Goal: Book appointment/travel/reservation

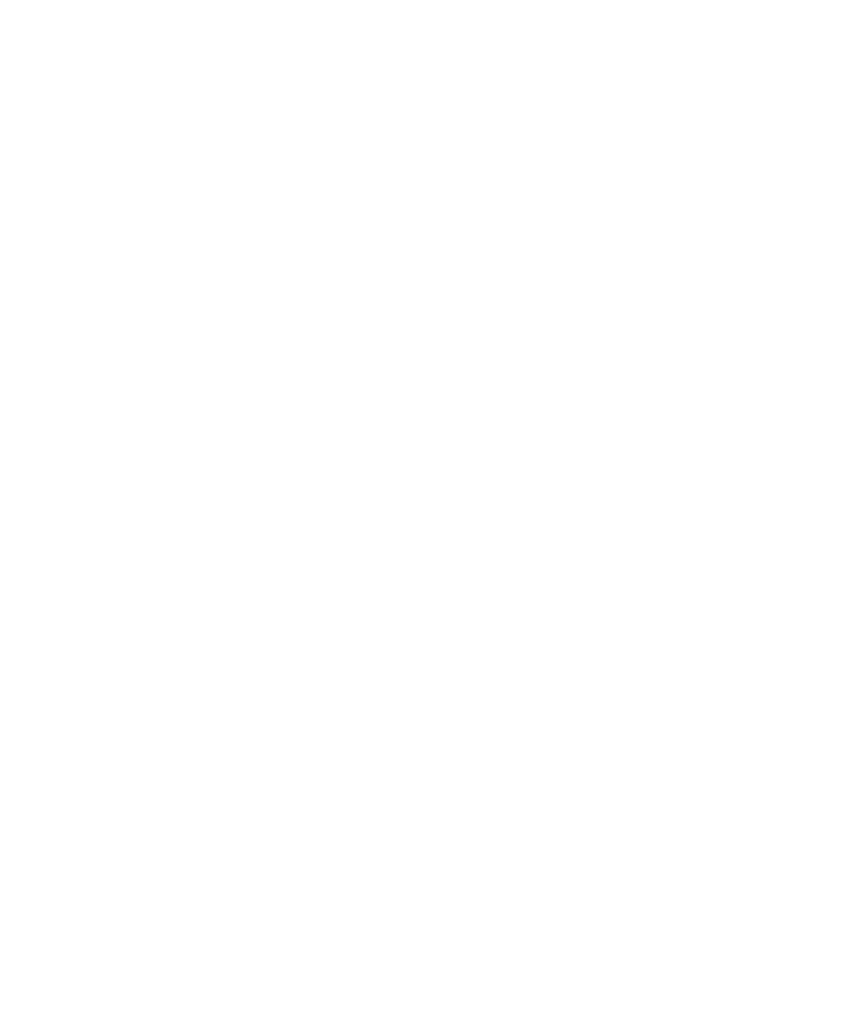
click at [75, 792] on div "Anreise" at bounding box center [84, 776] width 124 height 29
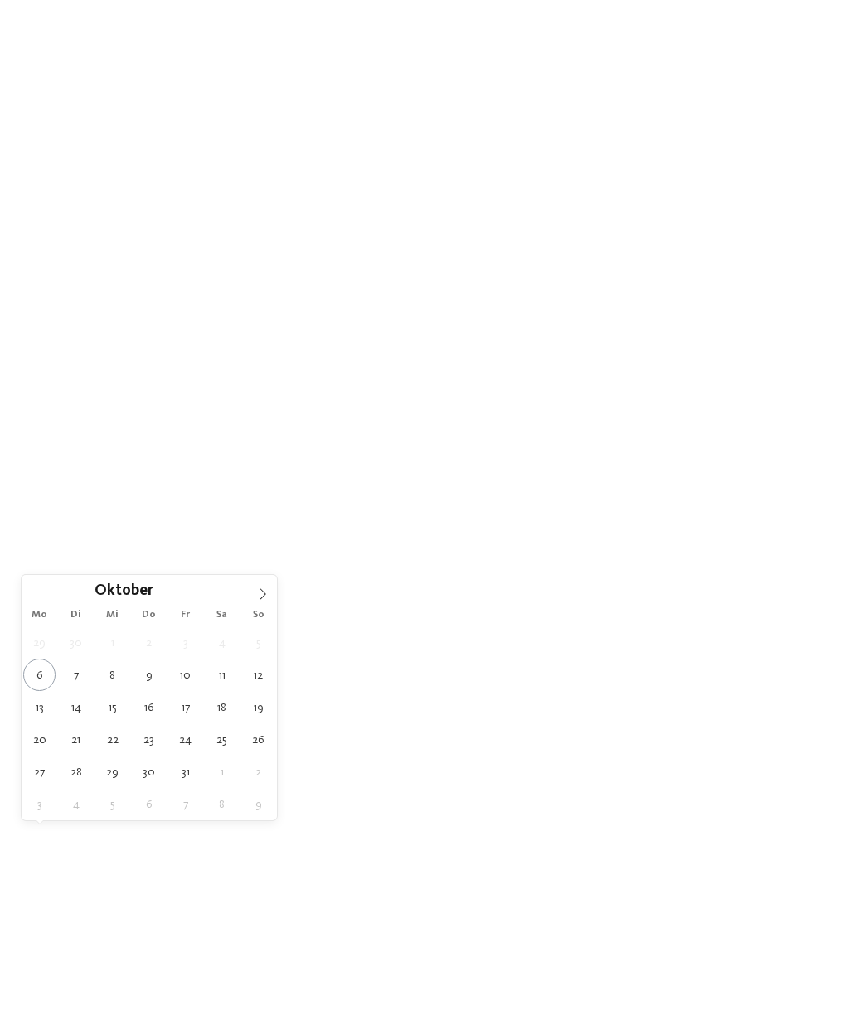
type div "[DATE]"
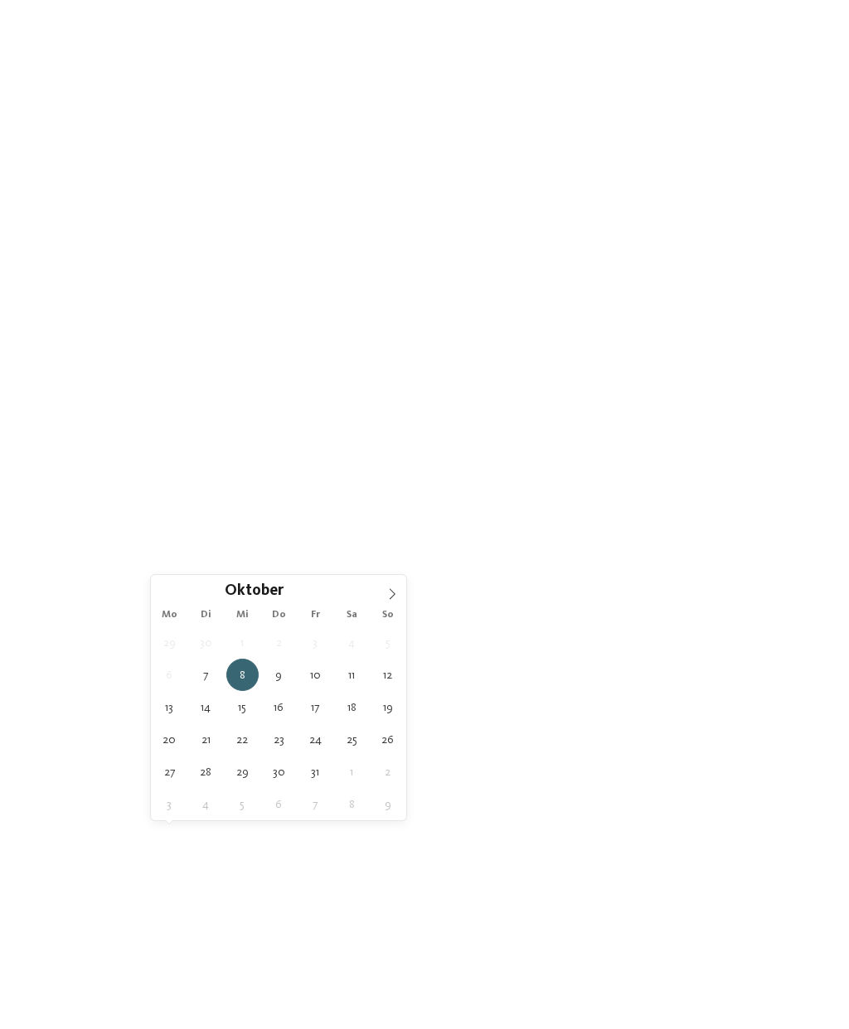
type div "14.10.2025"
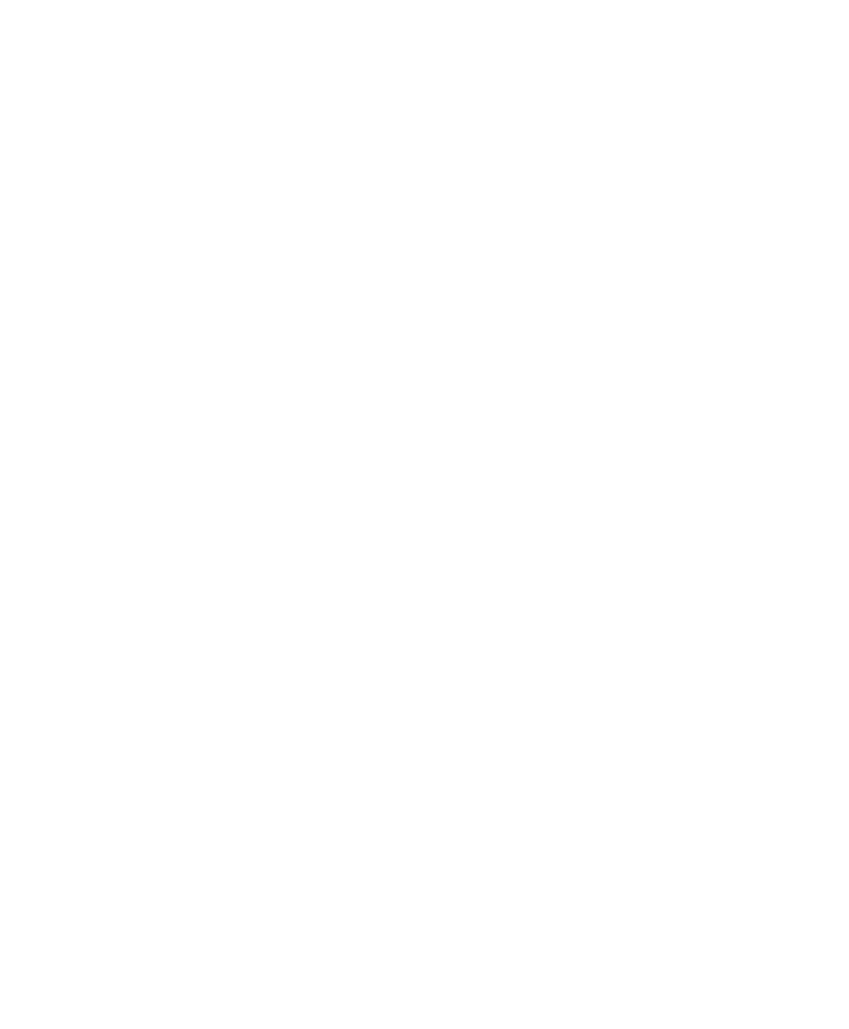
click at [377, 784] on span "Region" at bounding box center [342, 778] width 83 height 12
click at [565, 350] on icon at bounding box center [558, 364] width 36 height 29
click at [637, 784] on span "Family Experiences" at bounding box center [601, 778] width 83 height 12
click at [492, 690] on div "übernehmen" at bounding box center [424, 706] width 215 height 33
click at [774, 792] on link "Hotel finden" at bounding box center [765, 776] width 124 height 29
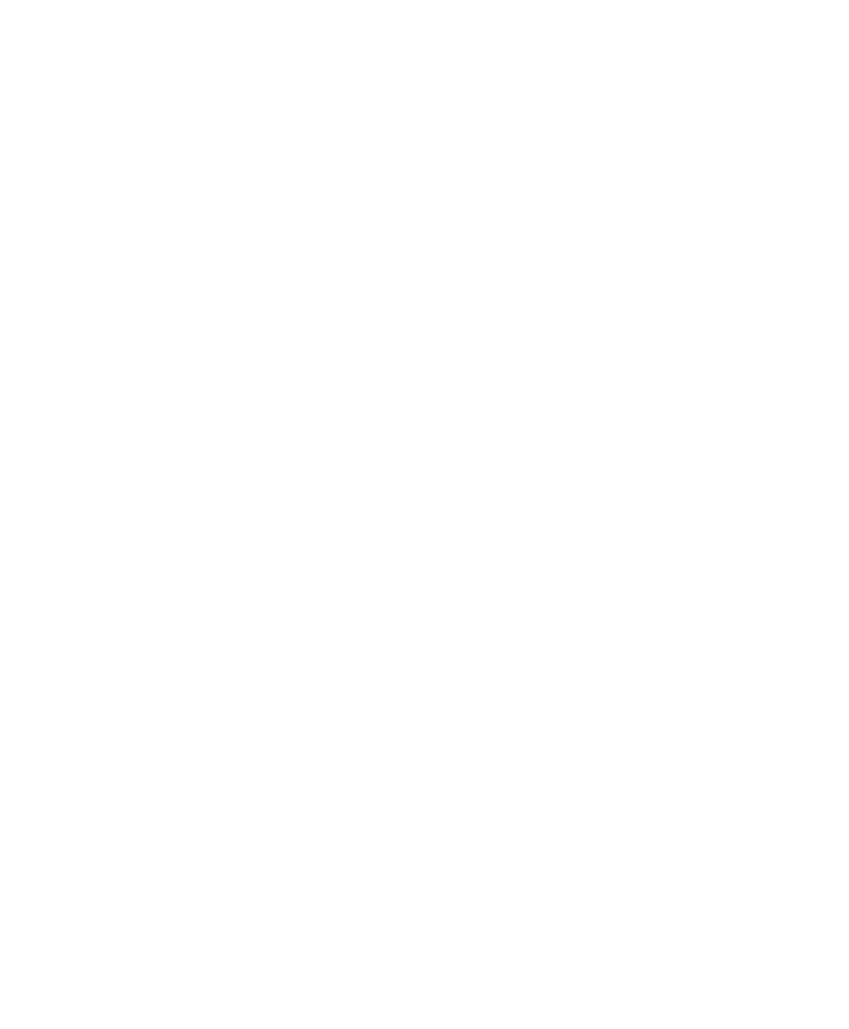
click at [792, 44] on div at bounding box center [790, 37] width 16 height 41
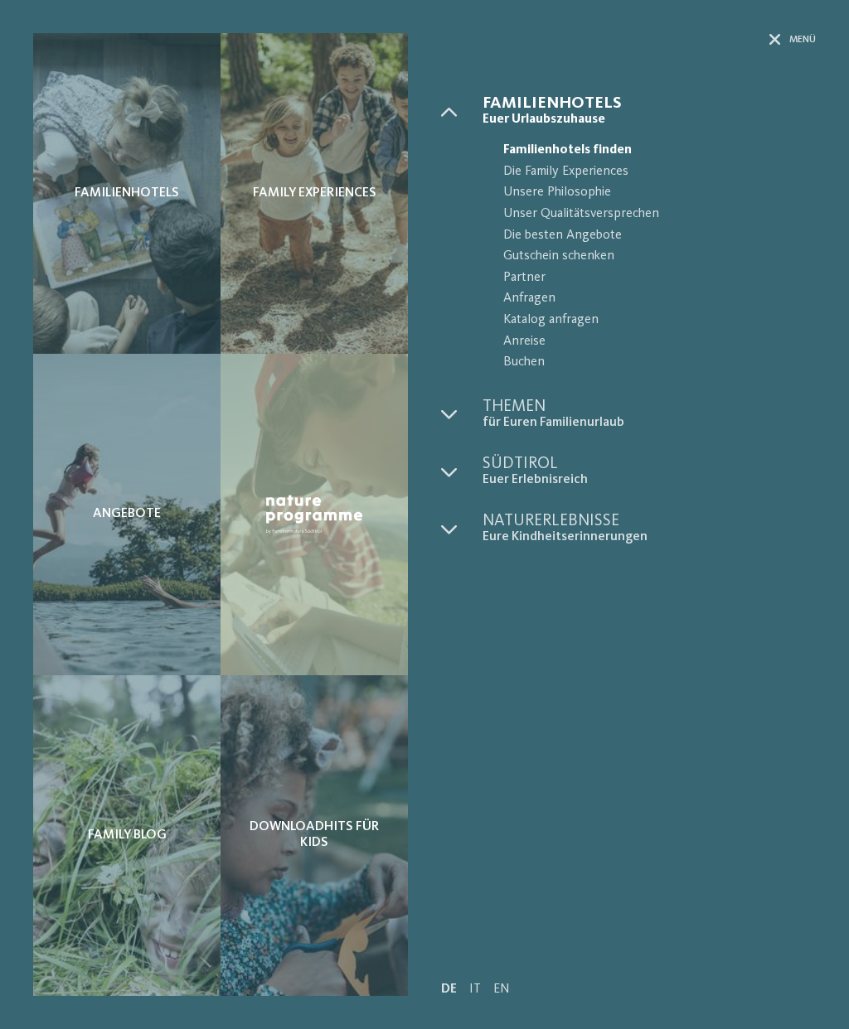
click at [801, 37] on span "Menü" at bounding box center [802, 40] width 27 height 14
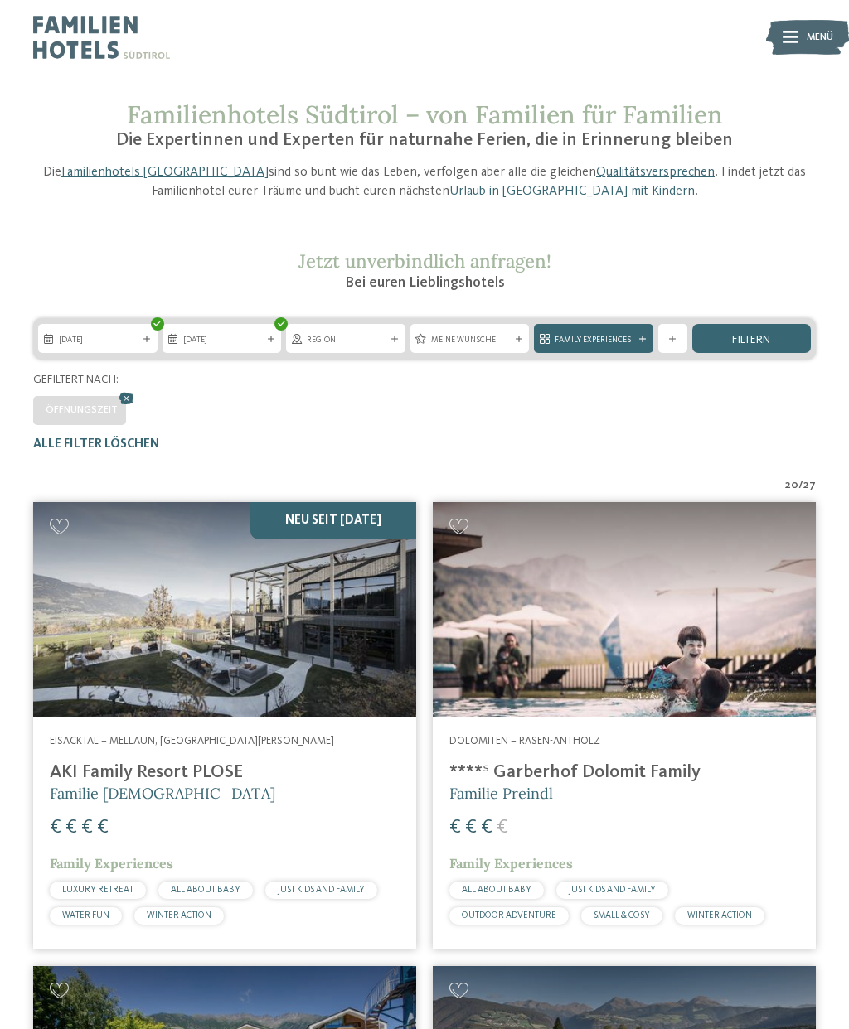
click at [722, 338] on div "filtern" at bounding box center [751, 338] width 119 height 29
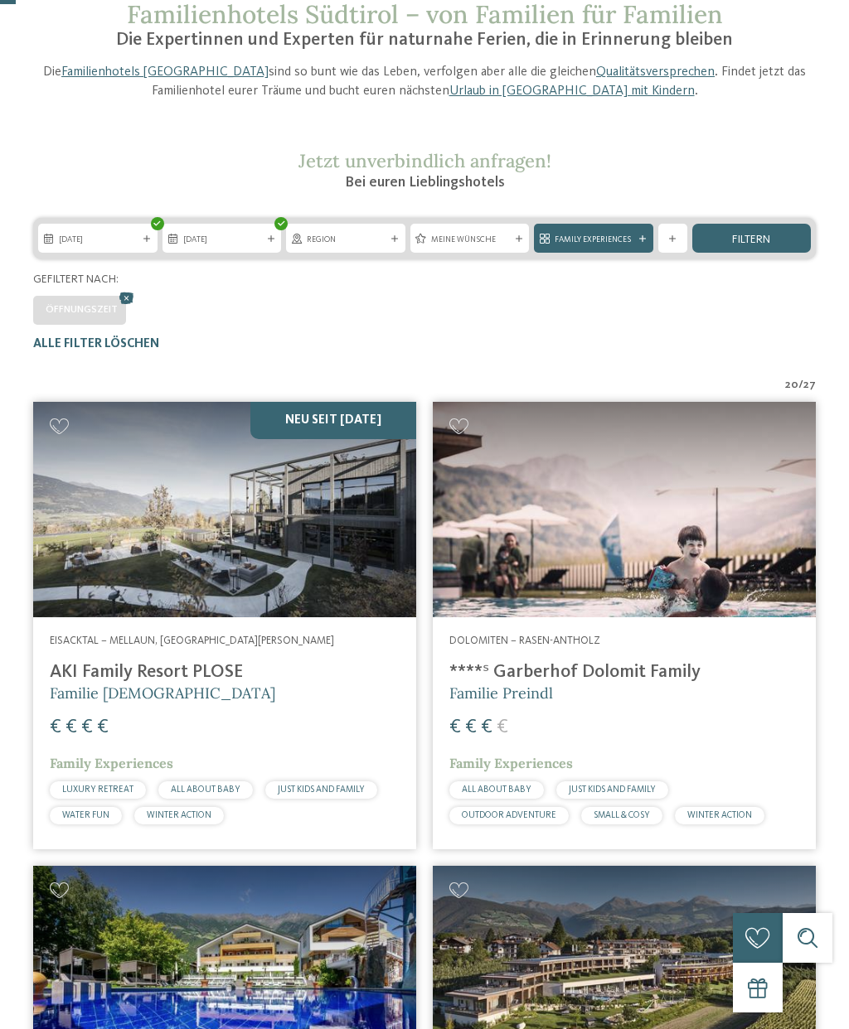
click at [681, 240] on div "Weitere Filter anzeigen" at bounding box center [672, 238] width 29 height 29
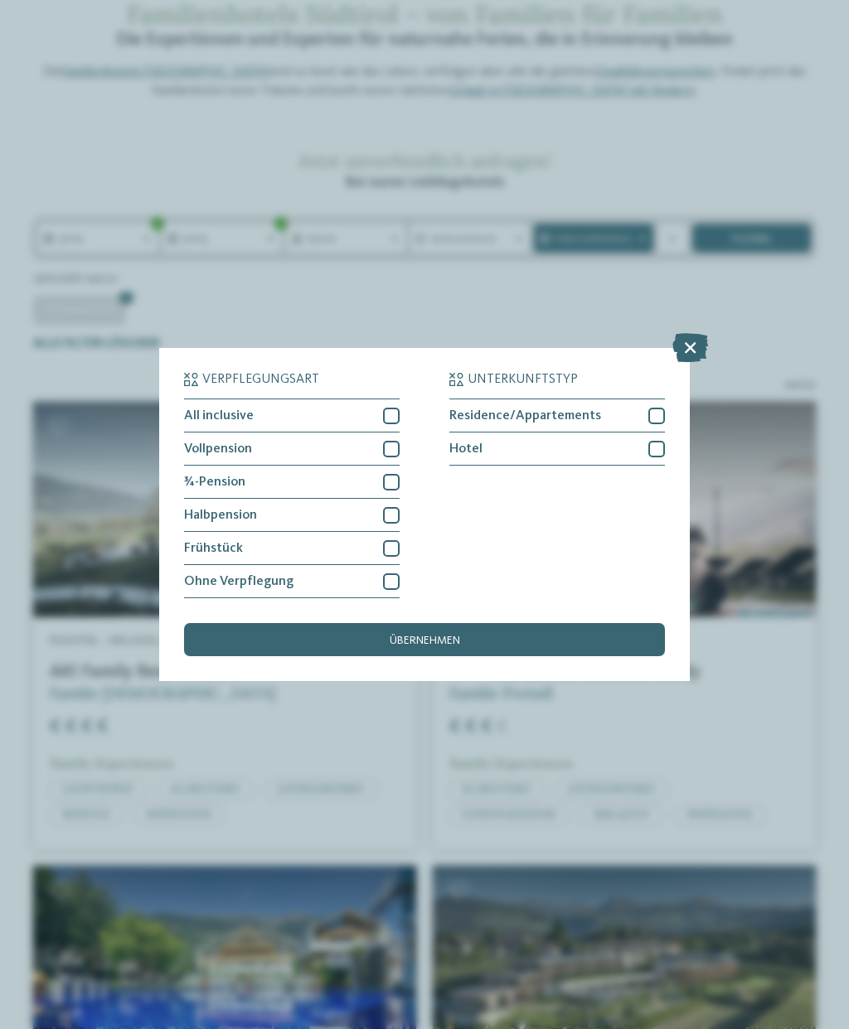
click at [685, 206] on div "Verpflegungsart All inclusive Vollpension Hotel" at bounding box center [424, 514] width 849 height 1029
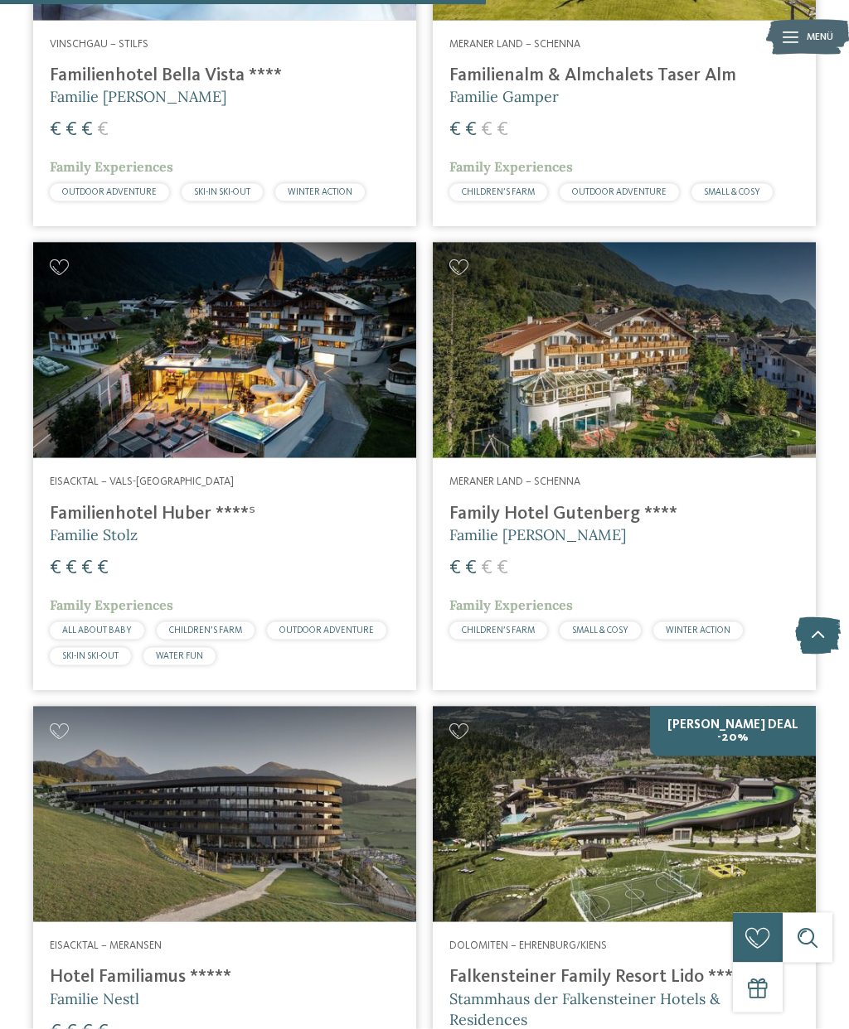
scroll to position [3061, 0]
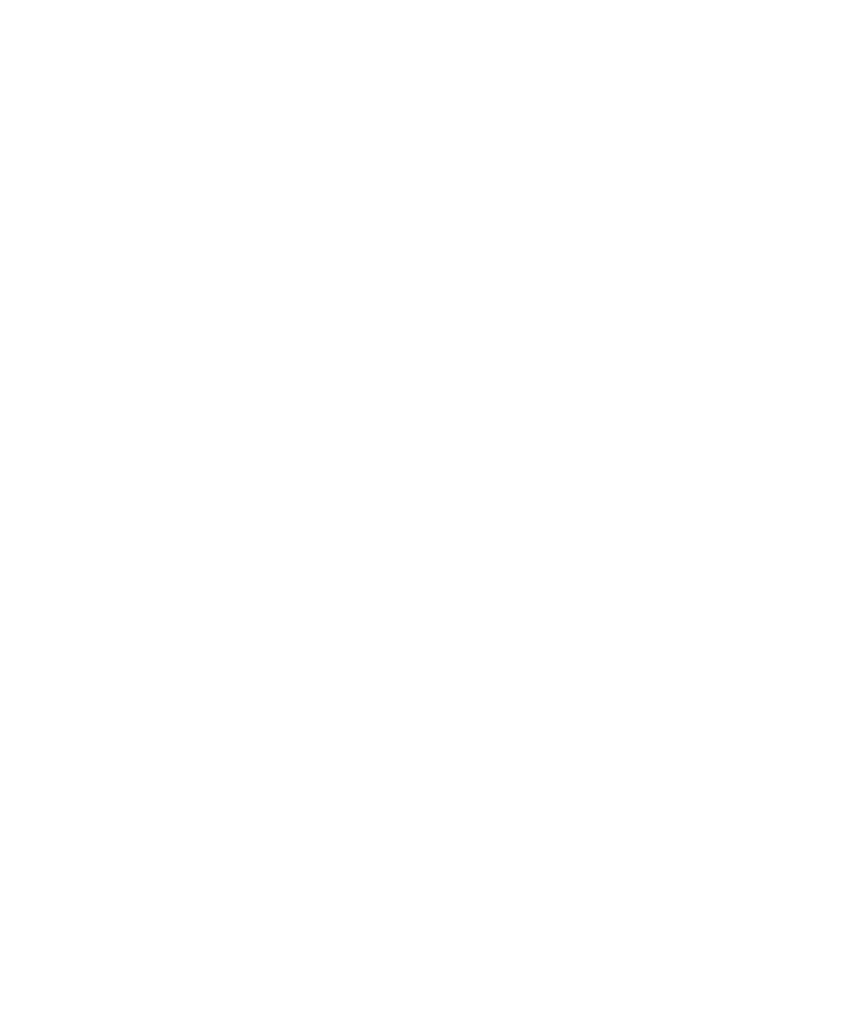
scroll to position [946, 0]
click at [73, 484] on span "www.tyrol.it" at bounding box center [106, 490] width 96 height 12
click at [738, 343] on icon at bounding box center [742, 357] width 36 height 29
click at [147, 748] on span "www.hotel-maria.it" at bounding box center [106, 749] width 96 height 12
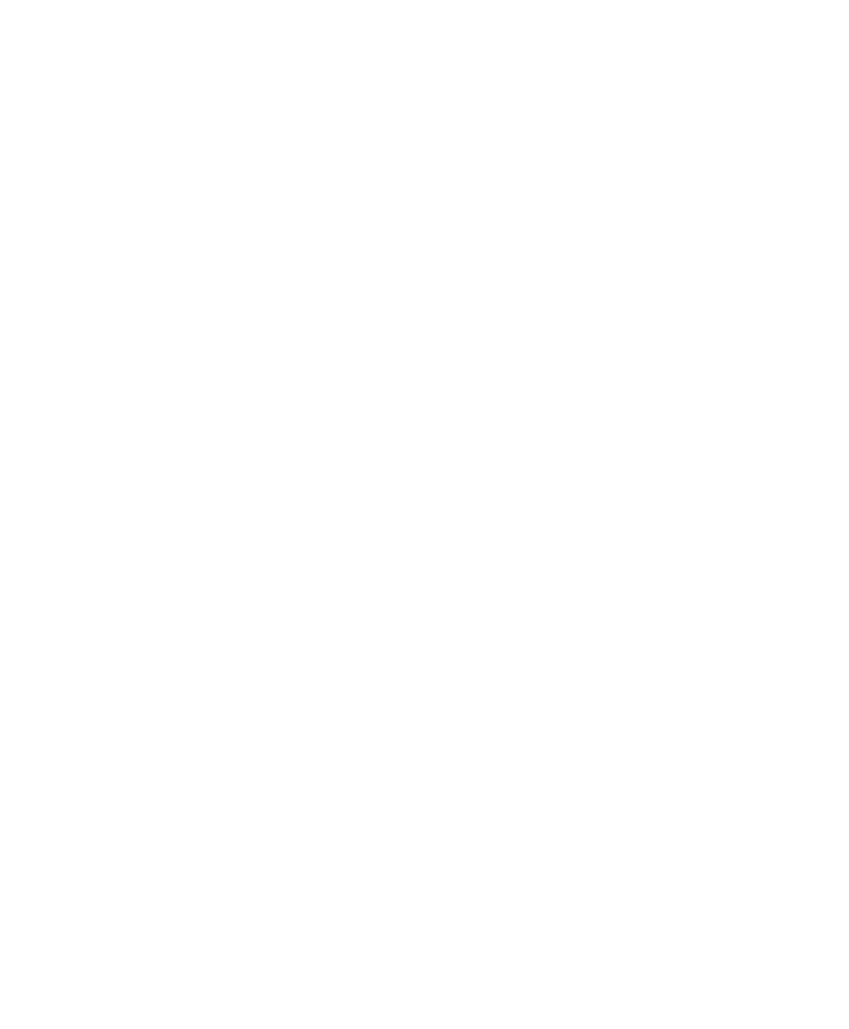
scroll to position [0, 0]
click at [80, 726] on span "www.familienhotel-viktoria.com" at bounding box center [106, 732] width 96 height 12
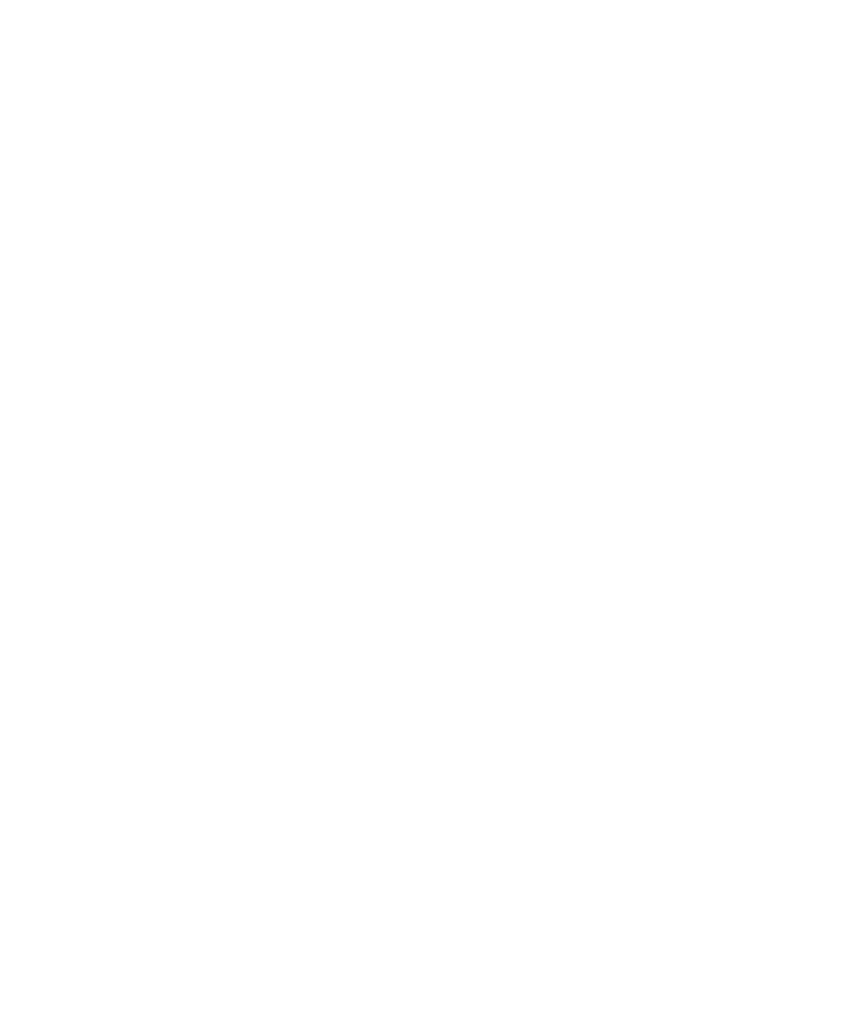
scroll to position [830, 0]
